Goal: Book appointment/travel/reservation

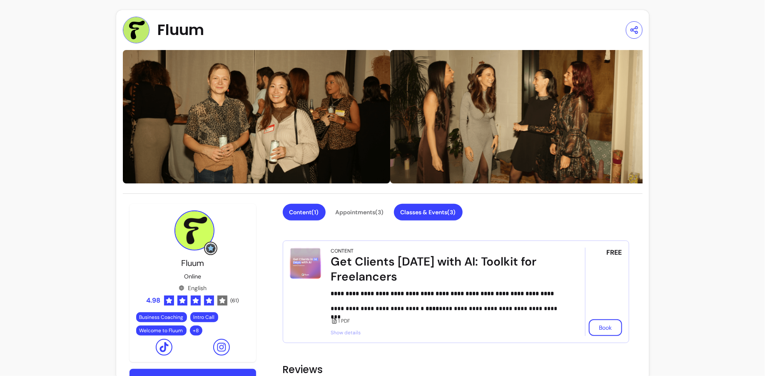
click at [437, 210] on button "Classes & Events ( 3 )" at bounding box center [428, 212] width 69 height 17
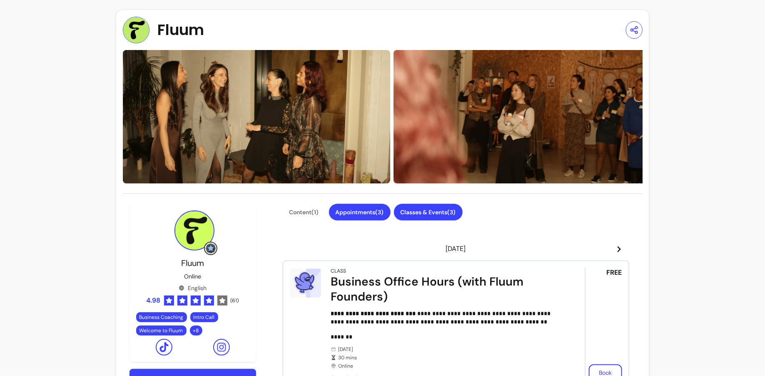
click at [372, 211] on button "Appointments ( 3 )" at bounding box center [360, 212] width 62 height 17
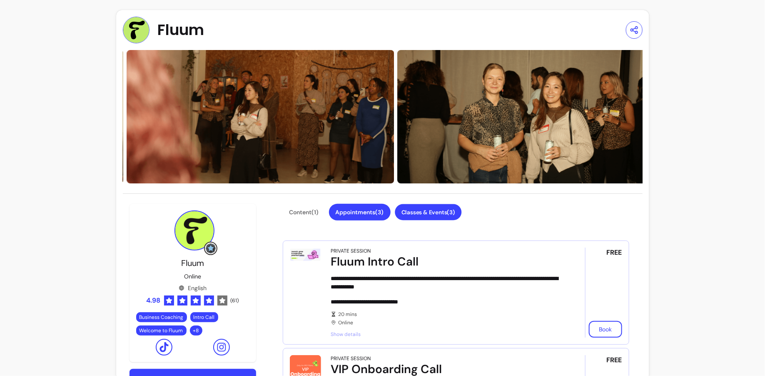
click at [419, 207] on button "Classes & Events ( 3 )" at bounding box center [428, 212] width 67 height 16
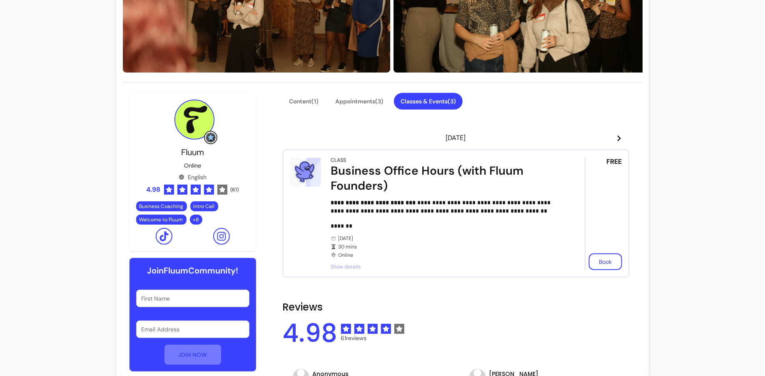
scroll to position [103, 0]
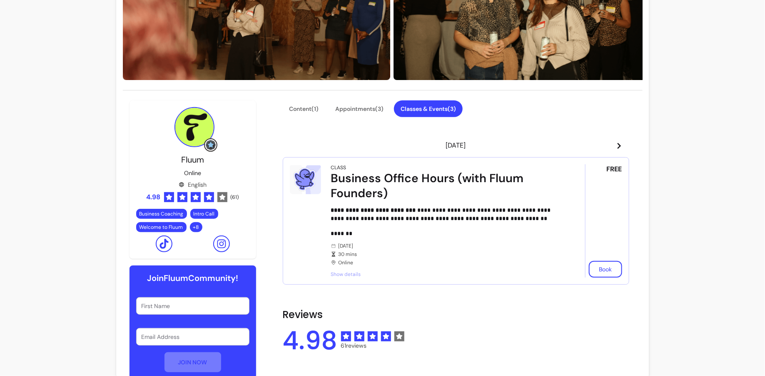
click at [619, 145] on icon at bounding box center [618, 146] width 3 height 6
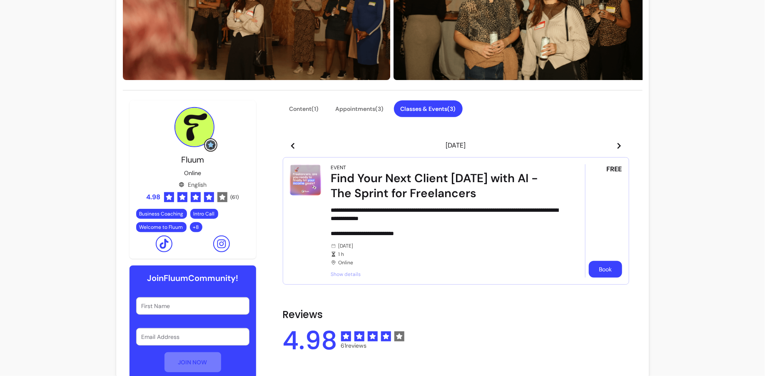
click at [604, 272] on button "Book" at bounding box center [605, 269] width 33 height 17
